Goal: Task Accomplishment & Management: Manage account settings

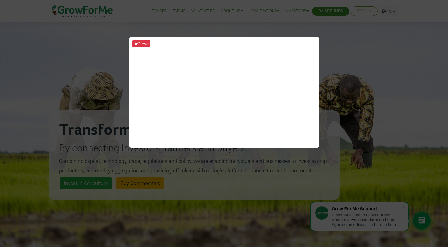
click at [365, 12] on div "Close" at bounding box center [224, 123] width 448 height 247
click at [148, 46] on button "Close" at bounding box center [142, 43] width 18 height 7
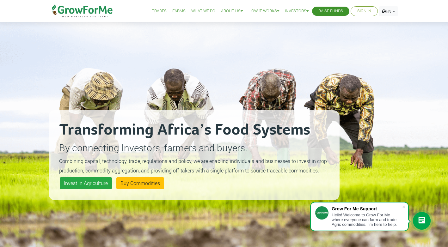
click at [358, 12] on link "Sign In" at bounding box center [365, 11] width 14 height 7
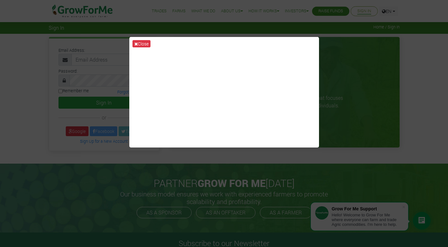
click at [75, 132] on div "Close" at bounding box center [224, 123] width 448 height 247
click at [148, 42] on button "Close" at bounding box center [142, 43] width 18 height 7
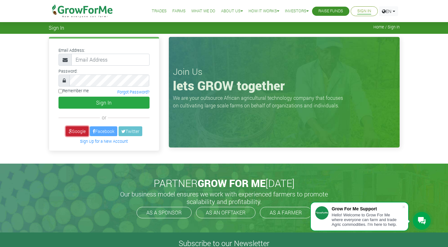
click at [76, 133] on link "Google" at bounding box center [77, 132] width 23 height 10
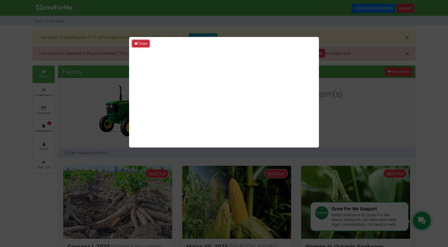
click at [142, 41] on button "Close" at bounding box center [140, 43] width 17 height 7
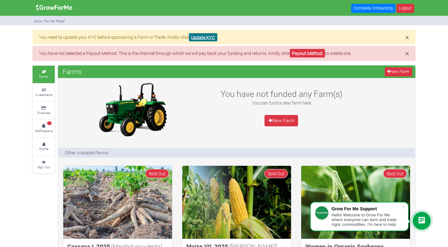
click at [208, 37] on link "Update KYC" at bounding box center [203, 37] width 28 height 9
